Goal: Task Accomplishment & Management: Manage account settings

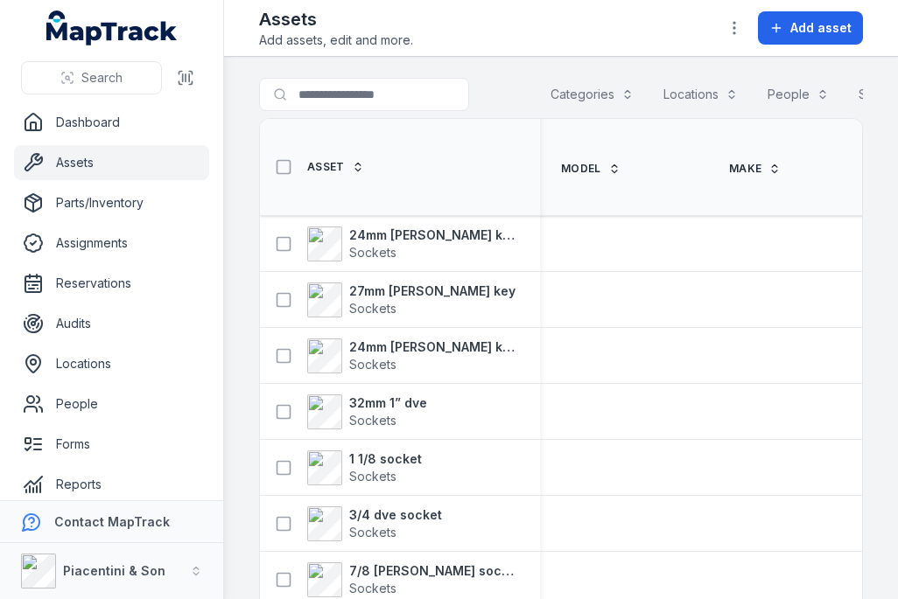
click at [808, 26] on span "Add asset" at bounding box center [820, 27] width 61 height 17
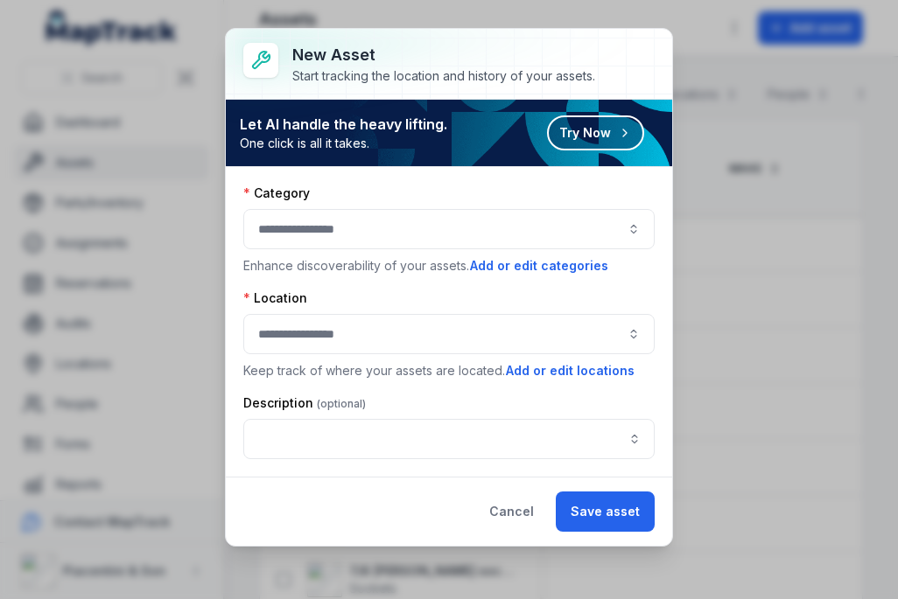
click at [460, 213] on div at bounding box center [448, 229] width 411 height 40
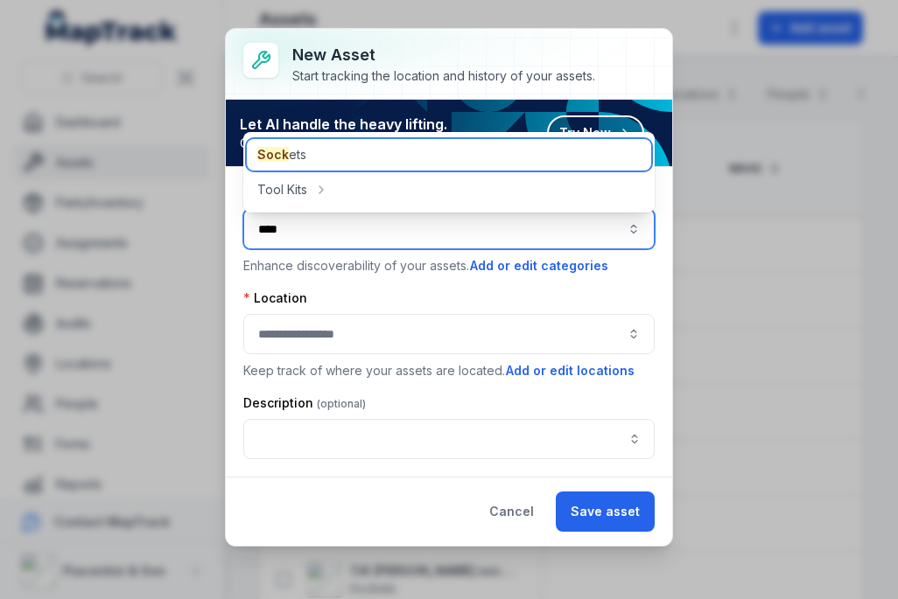
click at [395, 151] on div "Sock ets" at bounding box center [449, 154] width 404 height 31
type input "*******"
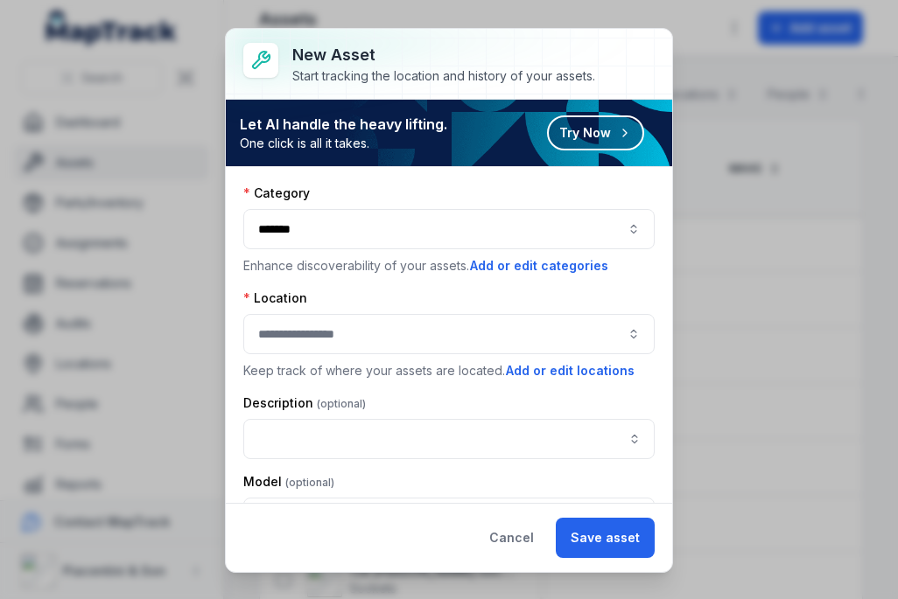
click at [424, 315] on div at bounding box center [448, 334] width 411 height 40
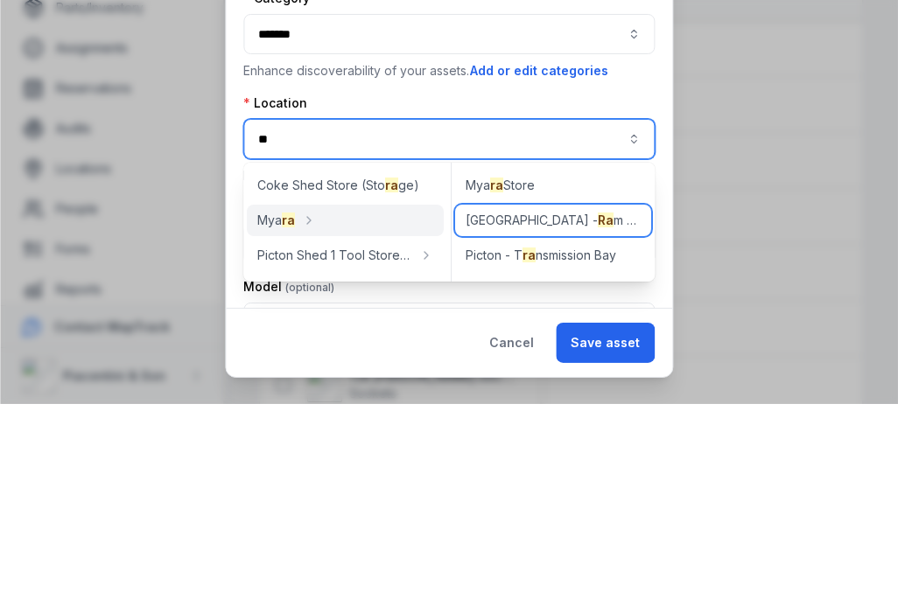
click at [579, 400] on div "Picton - [GEOGRAPHIC_DATA]" at bounding box center [553, 415] width 196 height 31
type input "**********"
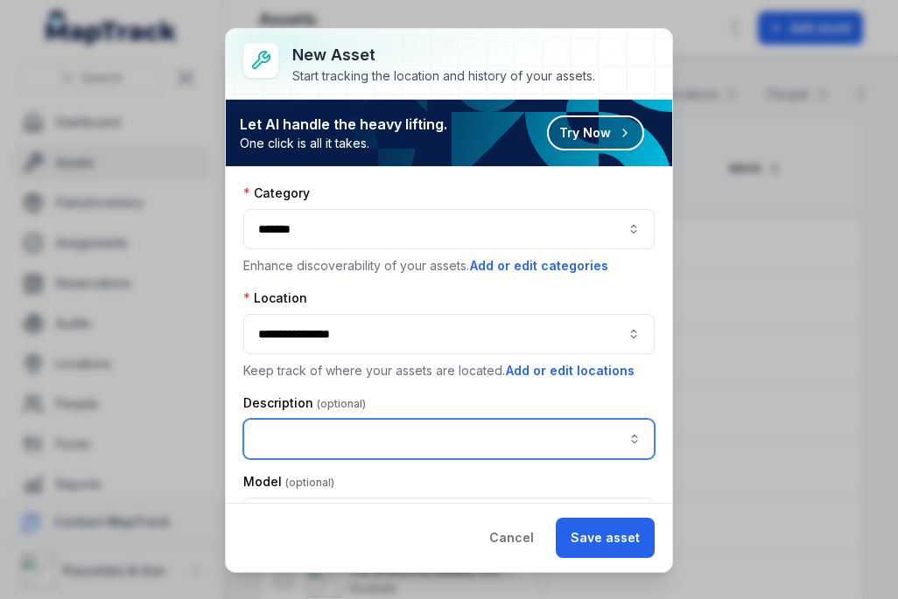
click at [533, 445] on input "asset-add:description-label" at bounding box center [448, 439] width 411 height 40
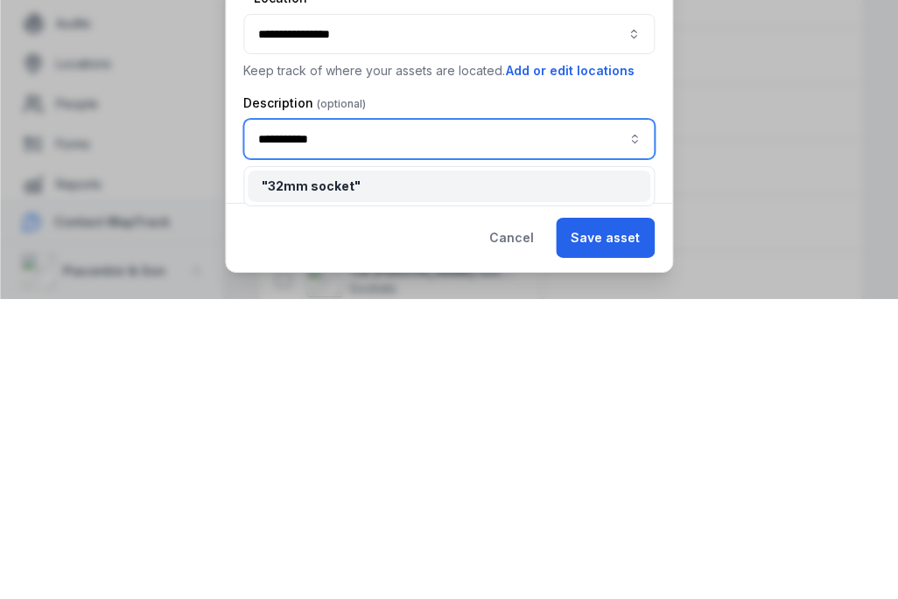
click at [594, 471] on div "" 32mm socket "" at bounding box center [449, 486] width 402 height 31
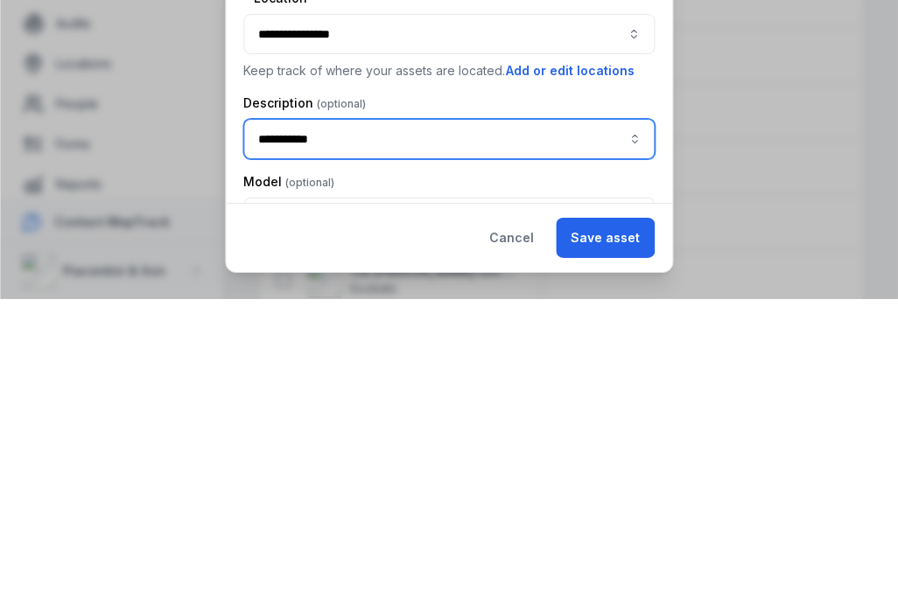
type input "**********"
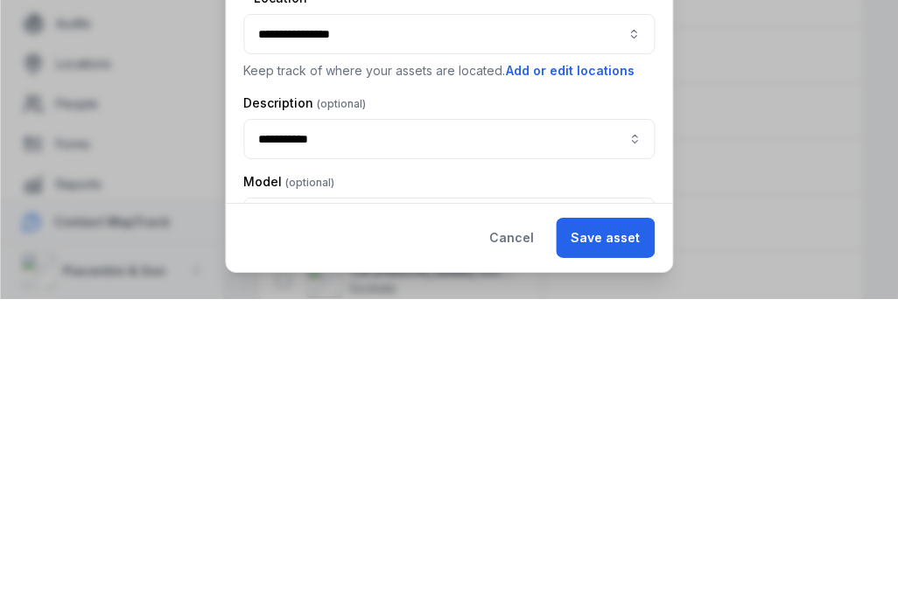
click at [633, 518] on button "Save asset" at bounding box center [605, 538] width 99 height 40
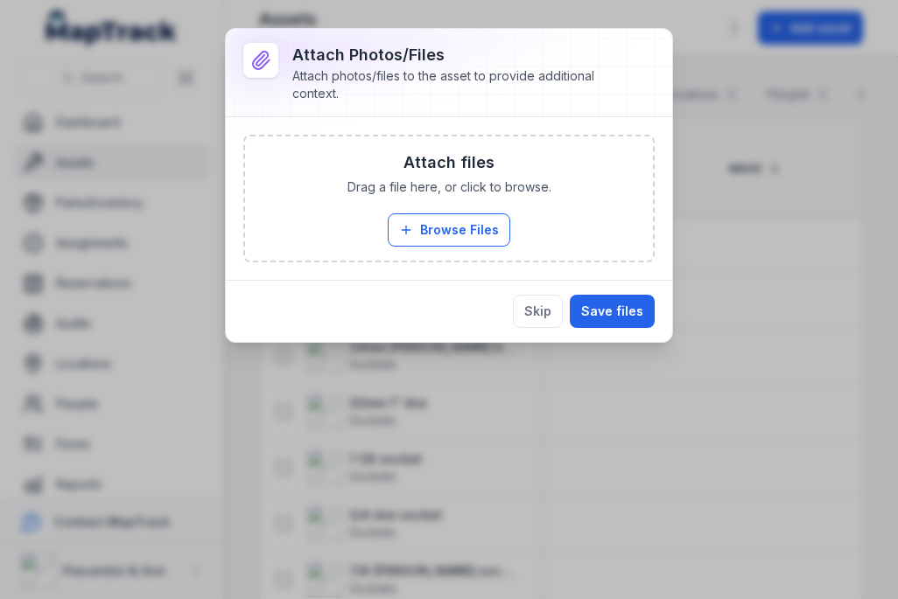
click at [485, 219] on button "Browse Files" at bounding box center [449, 229] width 122 height 33
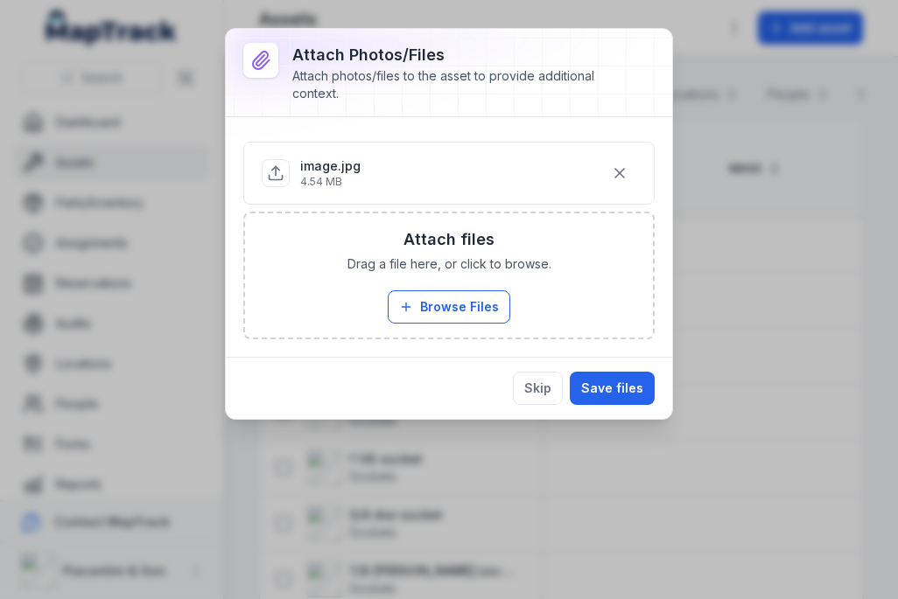
click at [449, 284] on div "Attach files Drag a file here, or click to browse. Browse Files Take Photos" at bounding box center [449, 275] width 408 height 124
click at [630, 377] on button "Save files" at bounding box center [612, 388] width 85 height 33
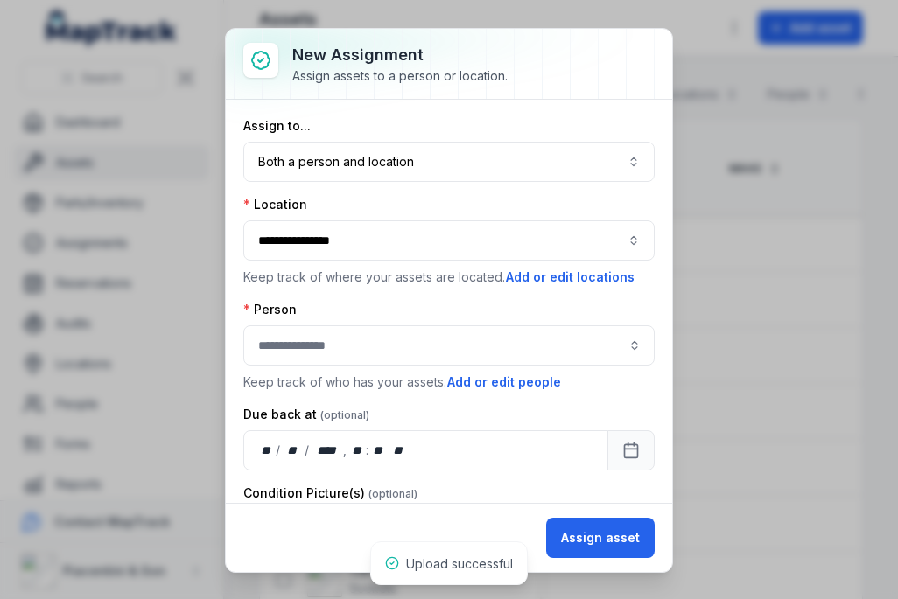
click at [563, 163] on button "Both a person and location ****" at bounding box center [448, 162] width 411 height 40
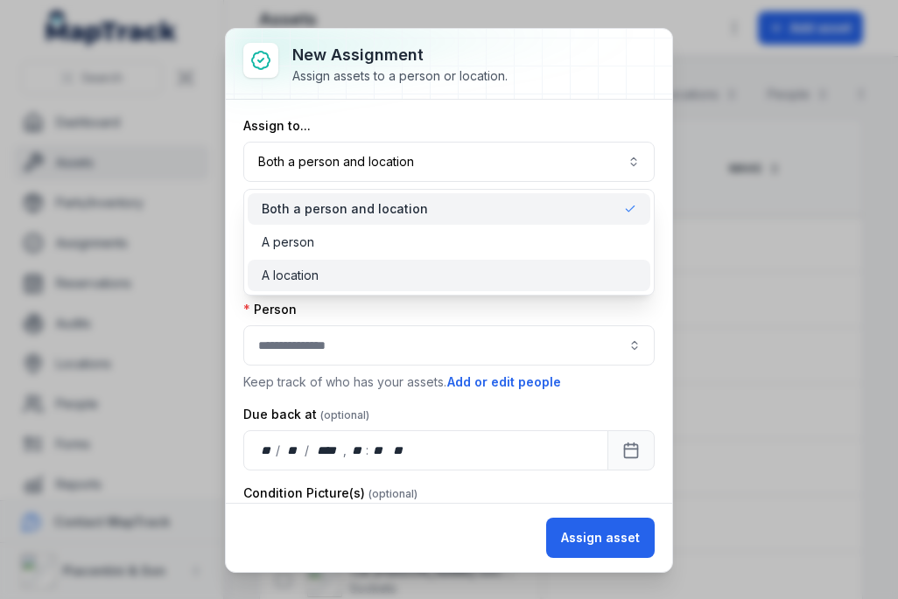
click at [451, 278] on div "A location" at bounding box center [449, 275] width 374 height 17
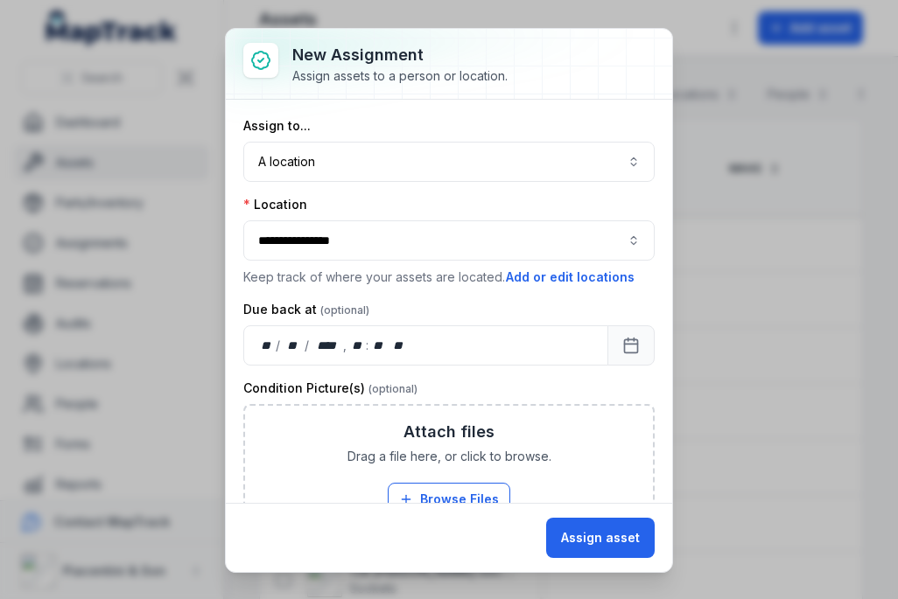
click at [613, 523] on button "Assign asset" at bounding box center [600, 538] width 108 height 40
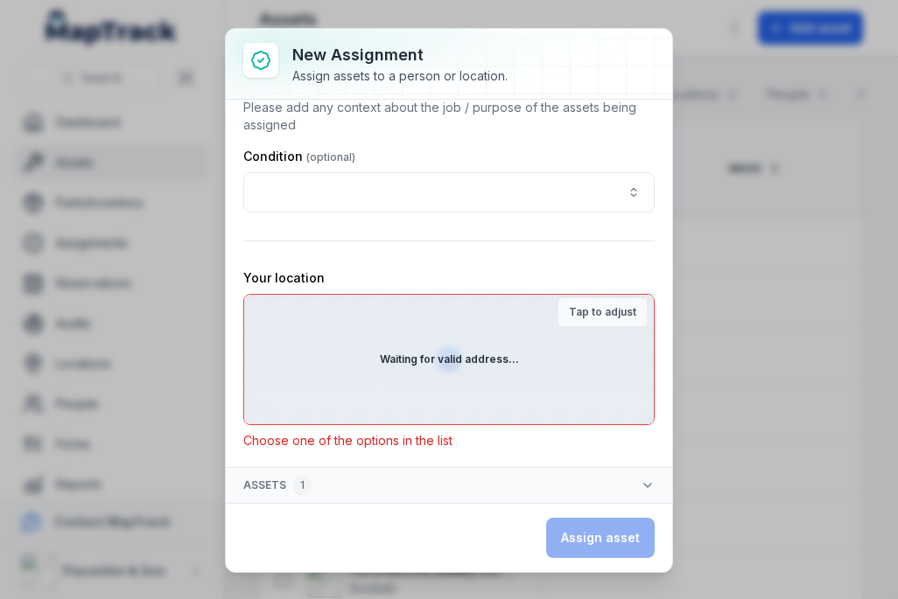
click at [530, 382] on div "Waiting for valid address..." at bounding box center [448, 359] width 409 height 129
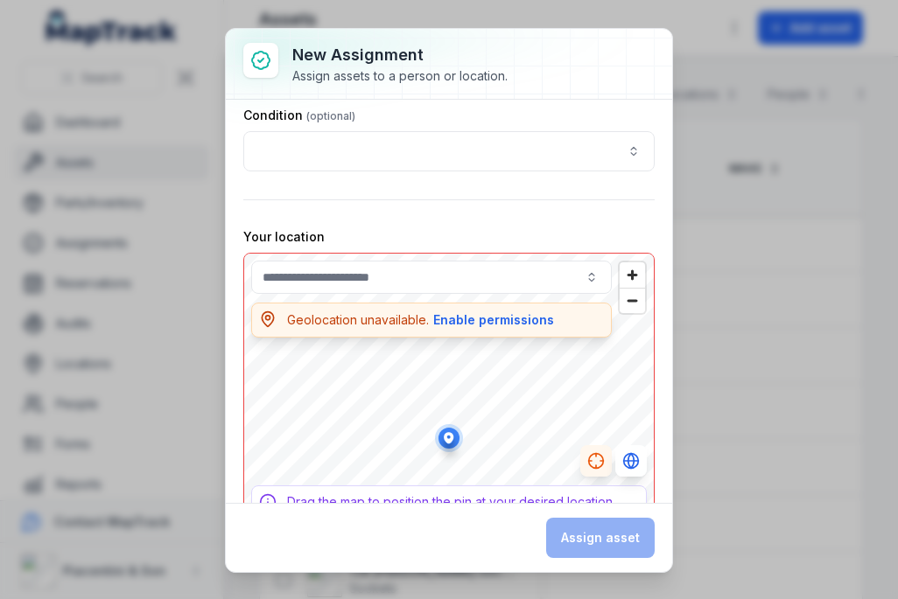
scroll to position [570, 0]
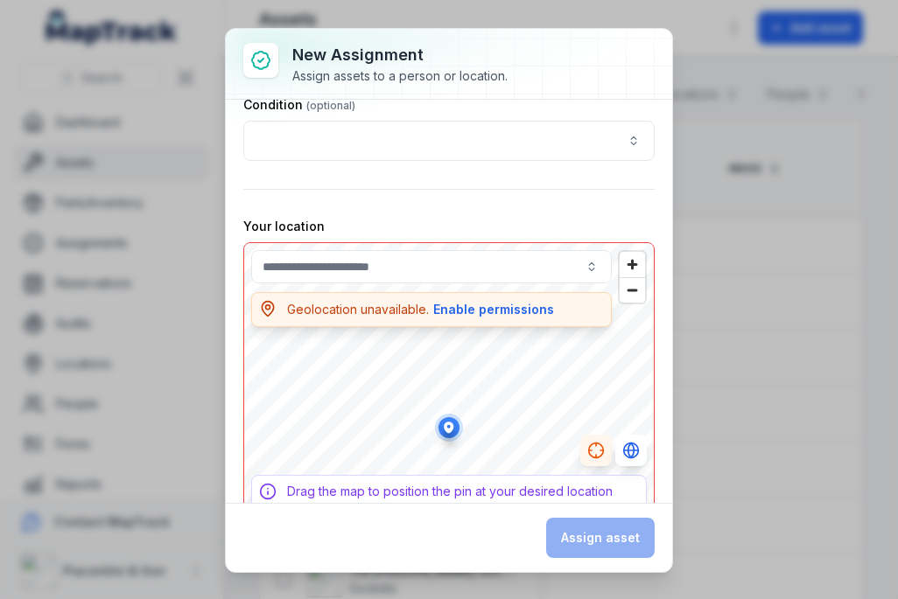
click at [612, 536] on div "Assign asset" at bounding box center [600, 538] width 108 height 40
click at [598, 499] on div "Drag the map to position the pin at your desired location" at bounding box center [448, 491] width 395 height 33
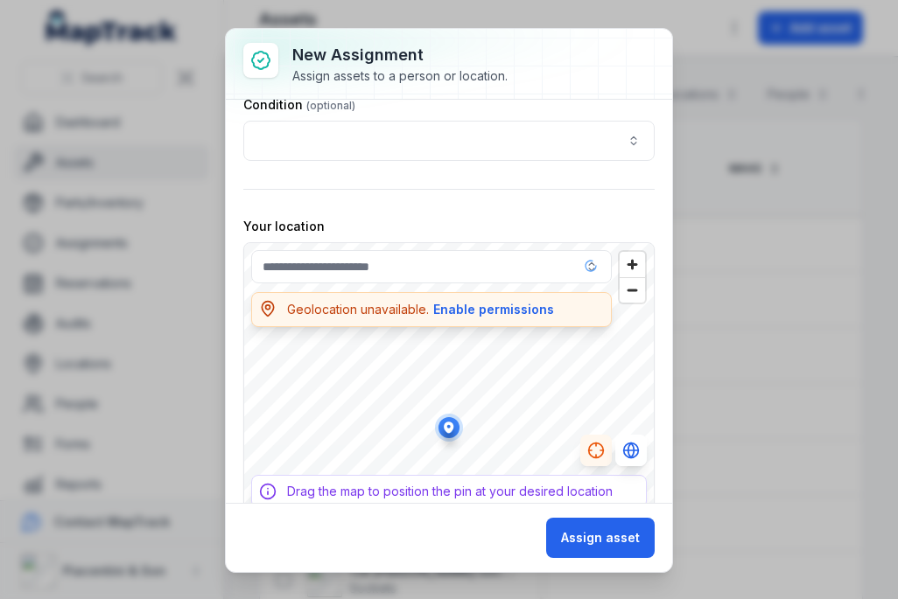
click at [610, 529] on button "Assign asset" at bounding box center [600, 538] width 108 height 40
type input "**********"
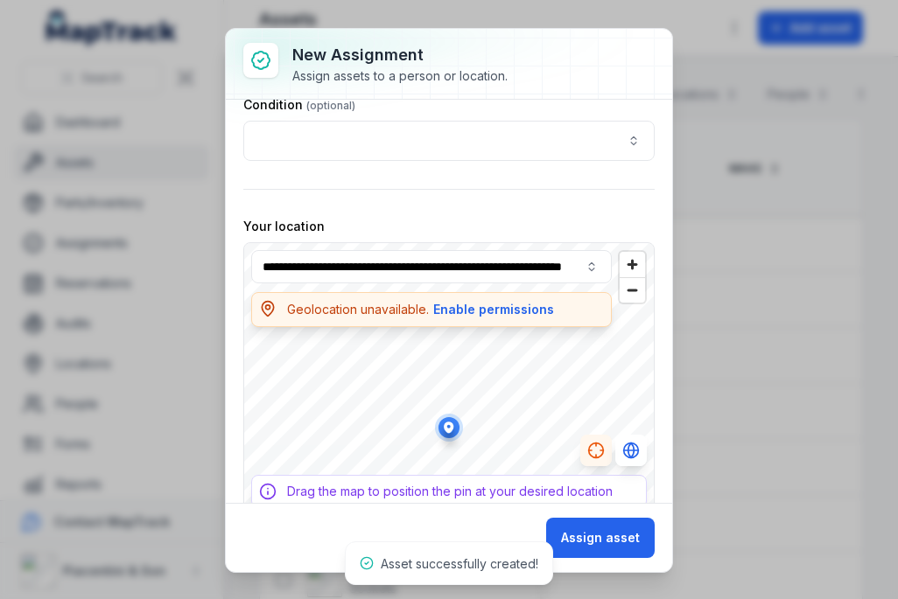
click at [614, 526] on button "Assign asset" at bounding box center [600, 538] width 108 height 40
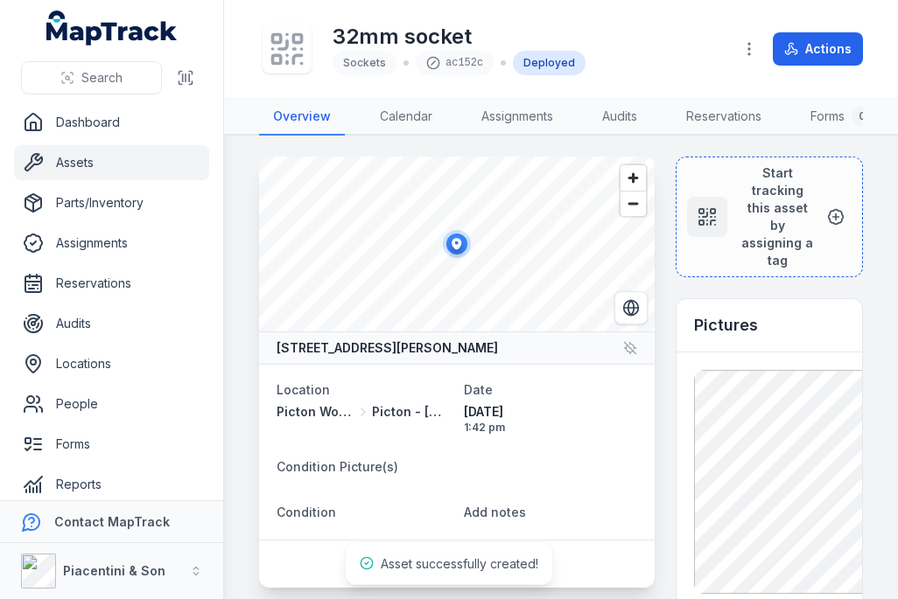
click at [271, 28] on div at bounding box center [286, 48] width 49 height 49
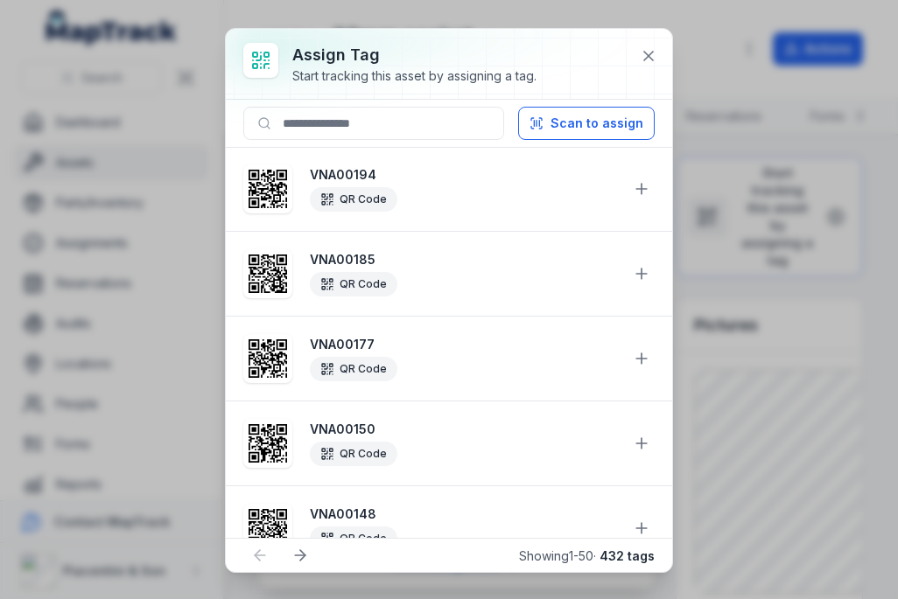
click at [609, 120] on button "Scan to assign" at bounding box center [586, 123] width 136 height 33
